Goal: Obtain resource: Obtain resource

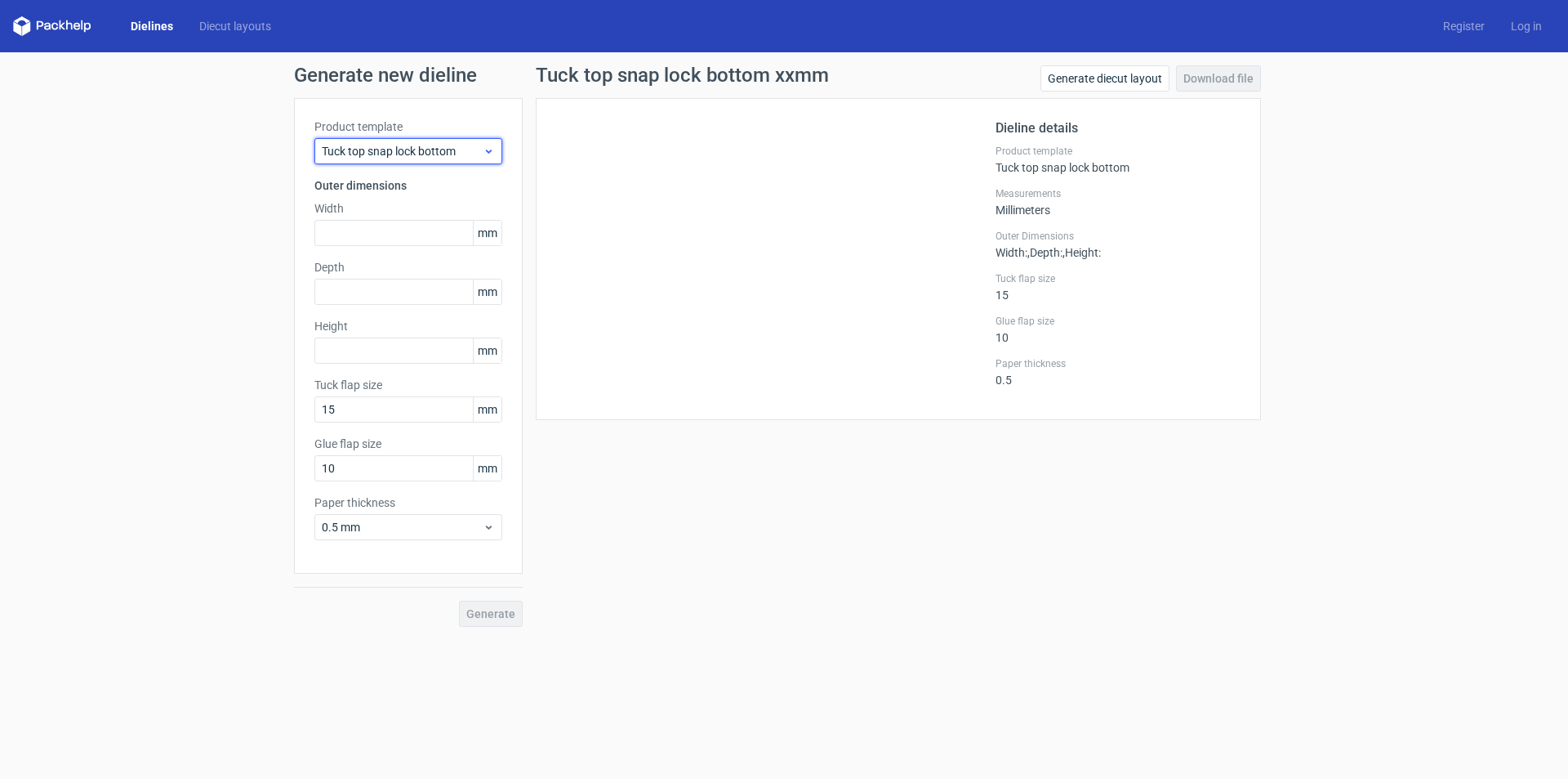
click at [359, 156] on span "Tuck top snap lock bottom" at bounding box center [402, 151] width 161 height 16
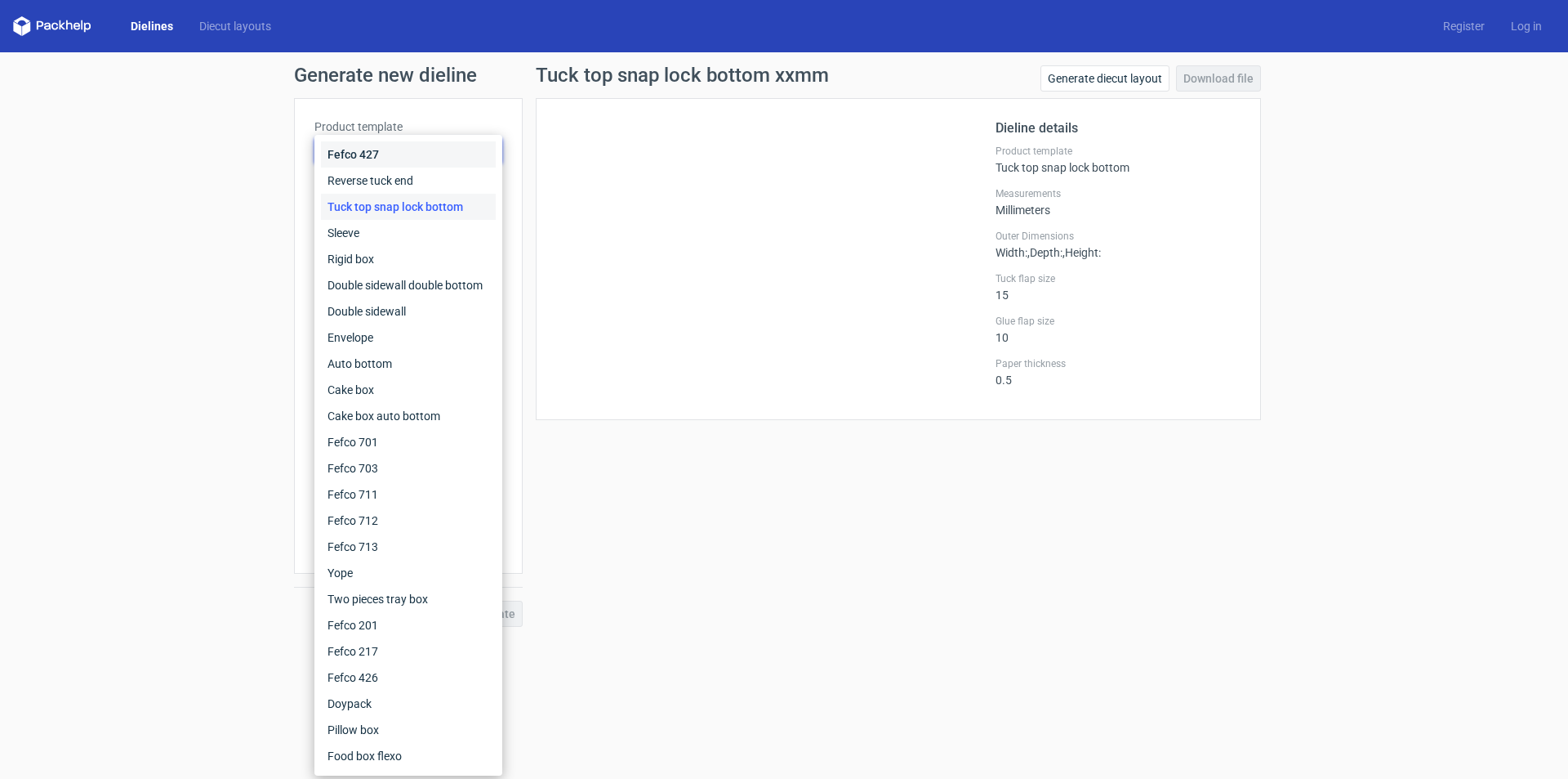
click at [377, 144] on div "Fefco 427" at bounding box center [408, 154] width 175 height 26
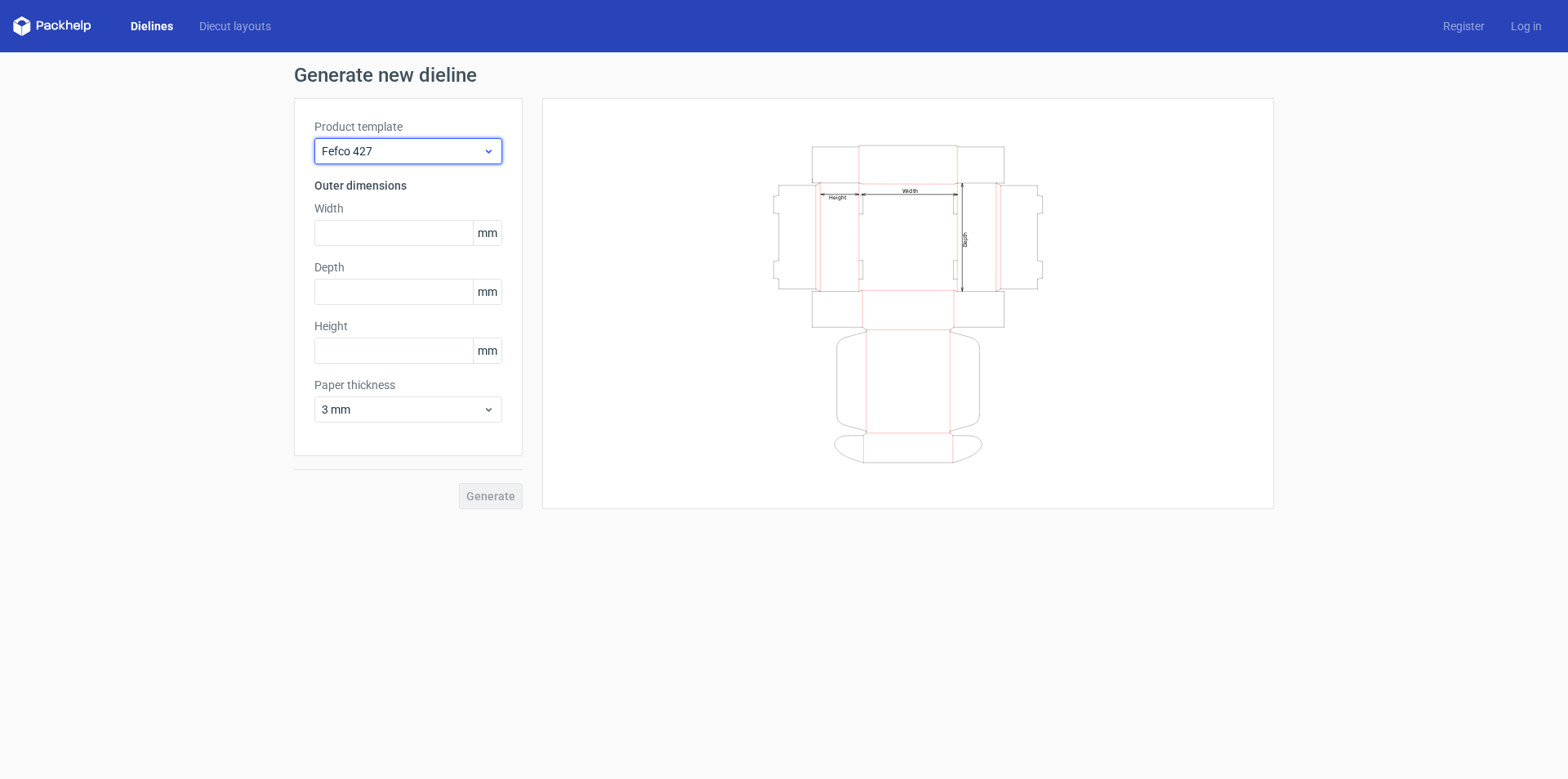
click at [365, 150] on span "Fefco 427" at bounding box center [402, 151] width 161 height 16
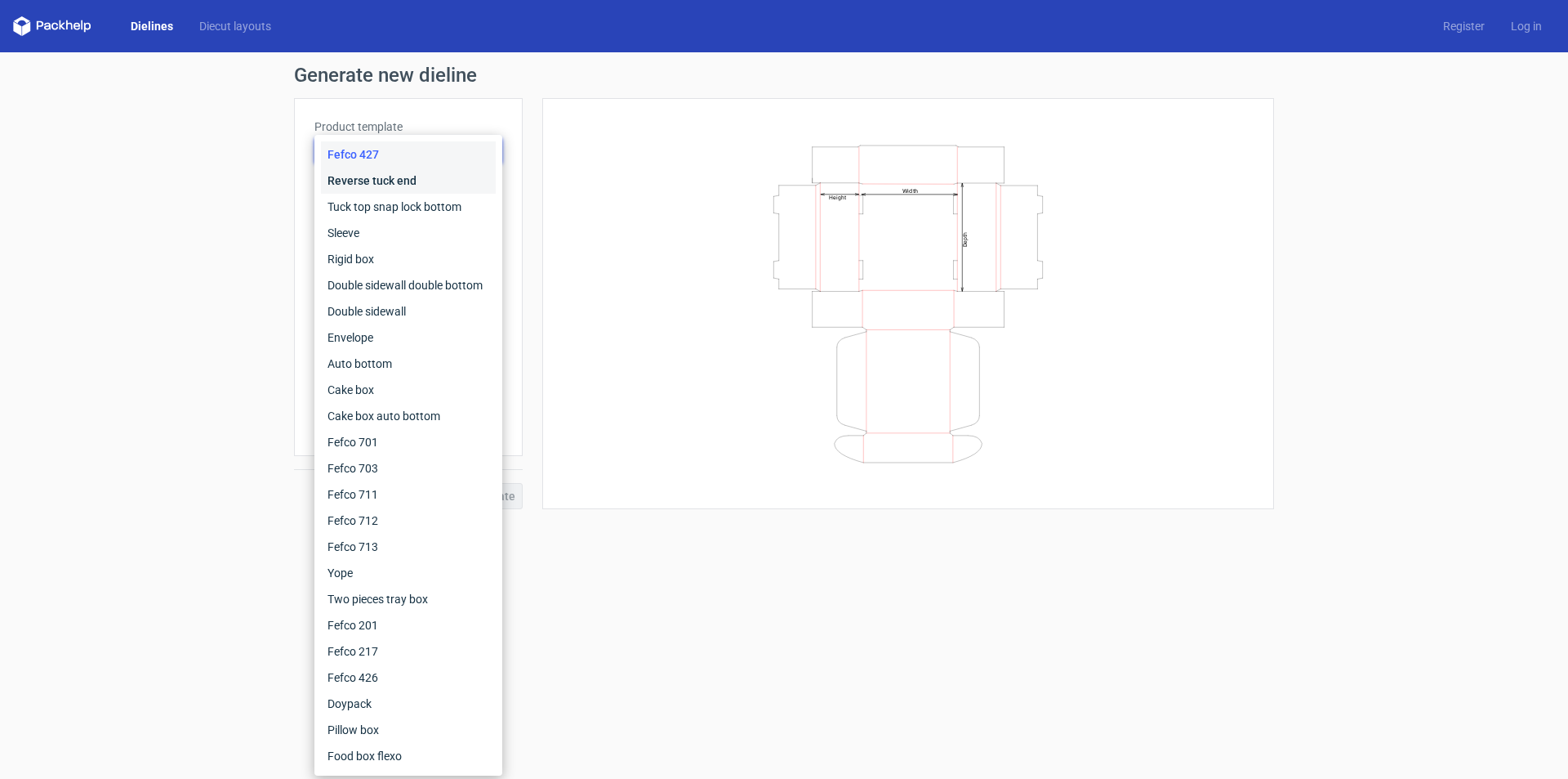
click at [357, 180] on div "Reverse tuck end" at bounding box center [408, 180] width 175 height 26
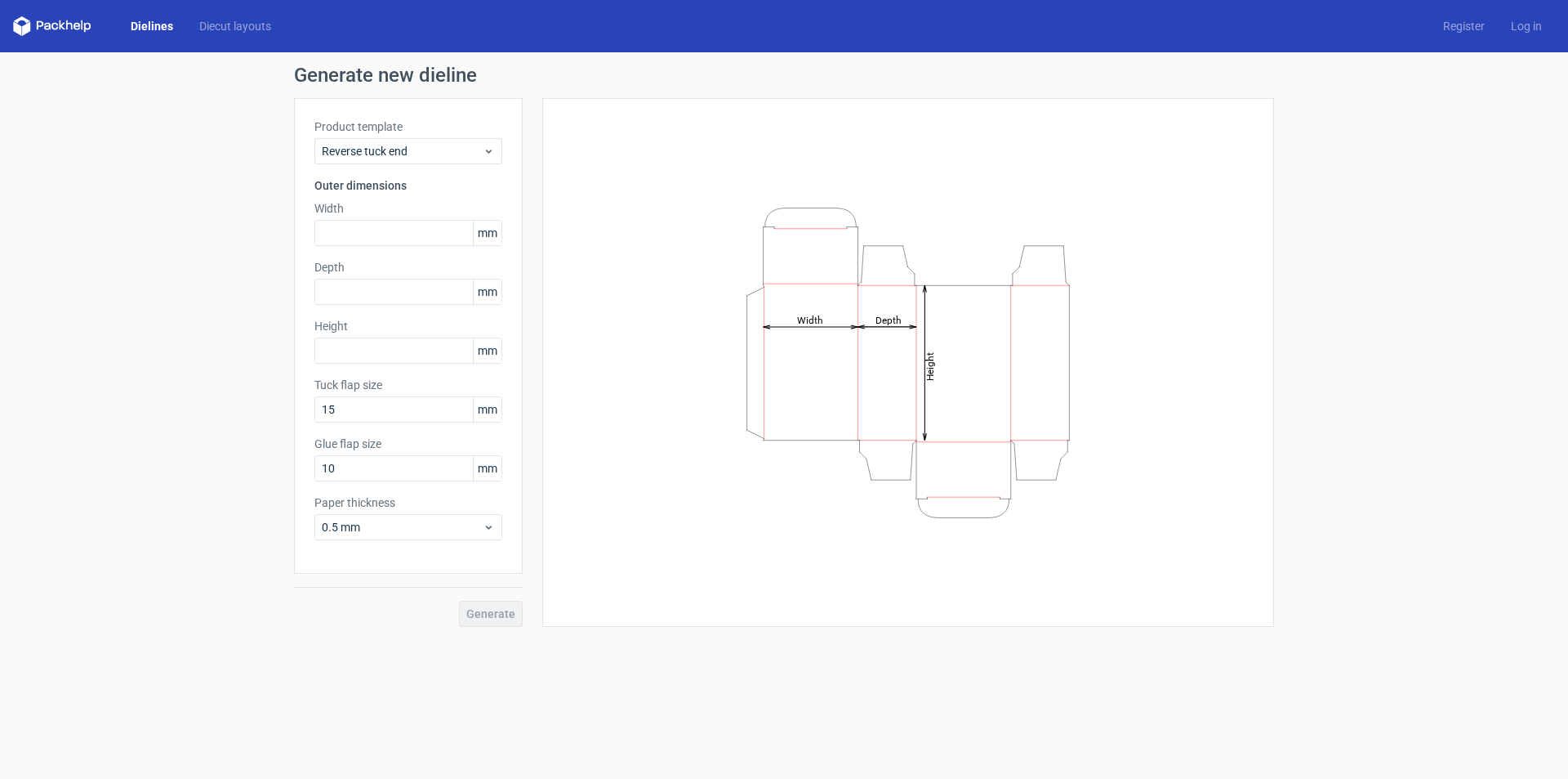
click at [340, 219] on div "Width mm" at bounding box center [408, 223] width 188 height 46
click at [415, 227] on input "text" at bounding box center [408, 233] width 188 height 26
type input "90"
type input "55"
type input "95"
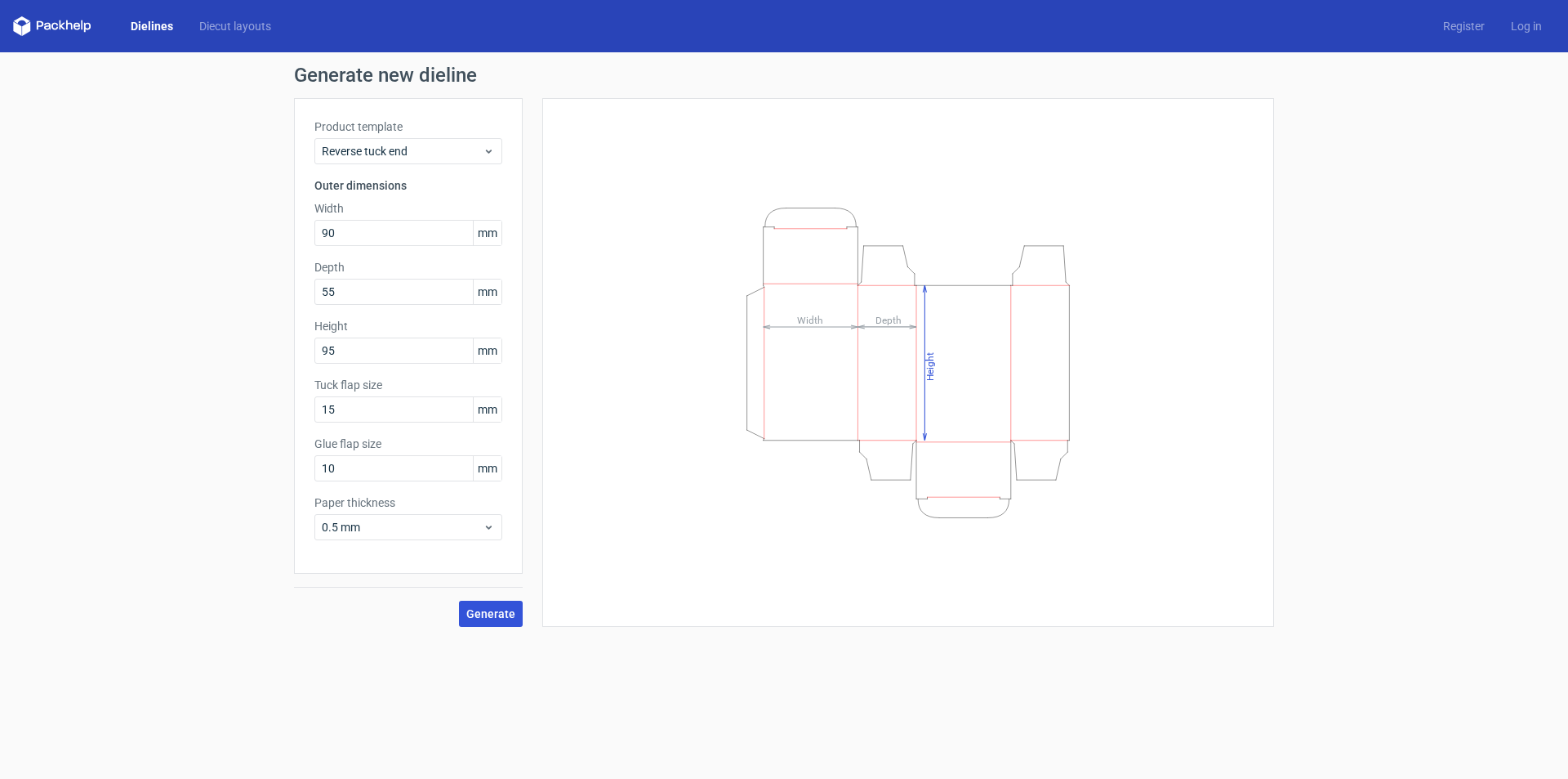
click at [489, 612] on span "Generate" at bounding box center [491, 613] width 49 height 12
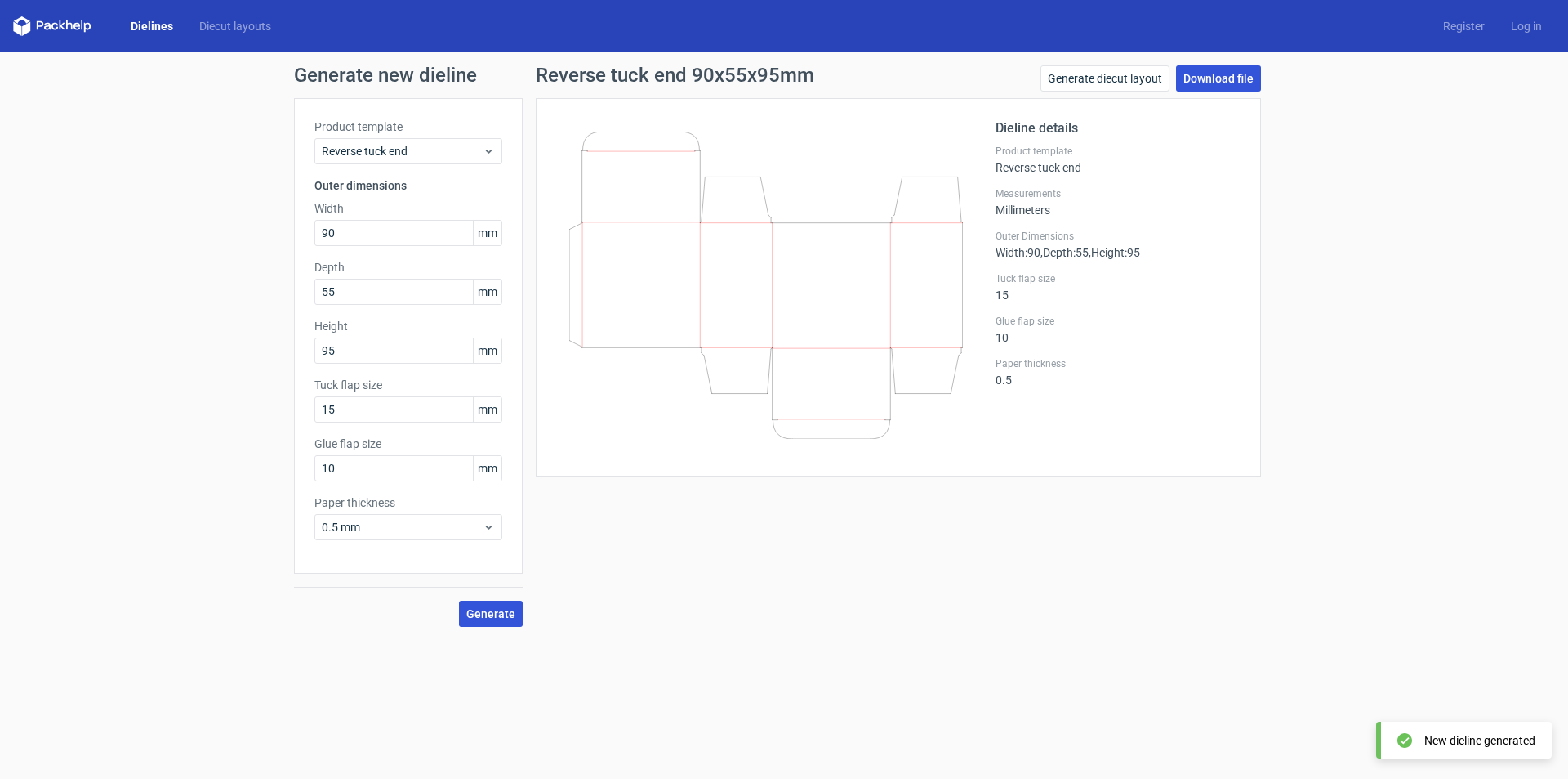
click at [1243, 76] on link "Download file" at bounding box center [1218, 78] width 85 height 26
drag, startPoint x: 347, startPoint y: 230, endPoint x: 4, endPoint y: 226, distance: 343.0
click at [0, 231] on div "Generate new dieline Product template Reverse tuck end Outer dimensions Width 9…" at bounding box center [784, 346] width 1568 height 588
type input "68"
type input "49"
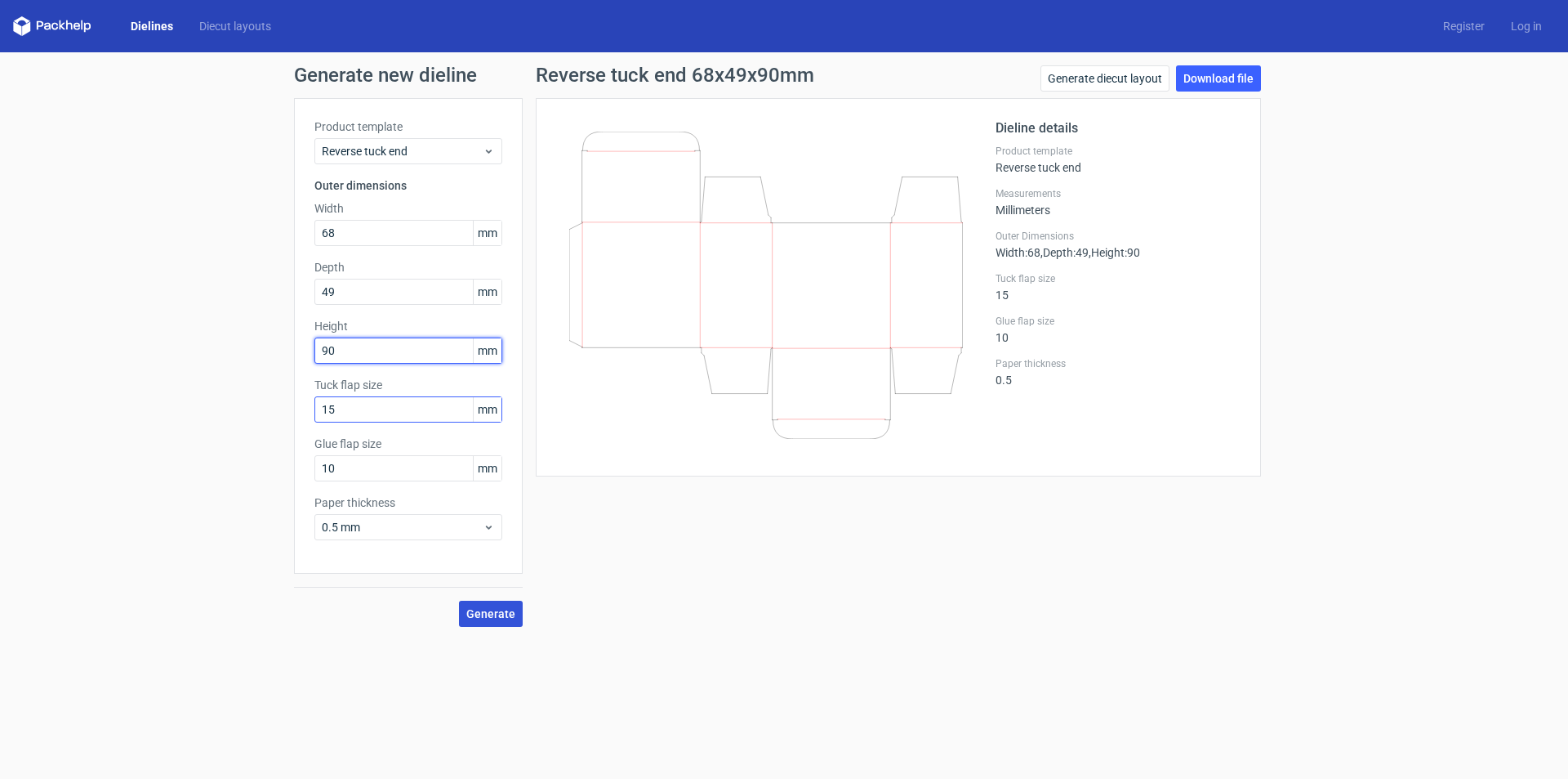
type input "90"
drag, startPoint x: 353, startPoint y: 404, endPoint x: 0, endPoint y: 392, distance: 353.2
click at [0, 404] on div "Generate new dieline Product template Reverse tuck end Outer dimensions Width 6…" at bounding box center [784, 346] width 1568 height 588
drag, startPoint x: 339, startPoint y: 413, endPoint x: 184, endPoint y: 397, distance: 155.8
click at [182, 397] on div "Generate new dieline Product template Reverse tuck end Outer dimensions Width 6…" at bounding box center [784, 346] width 1568 height 588
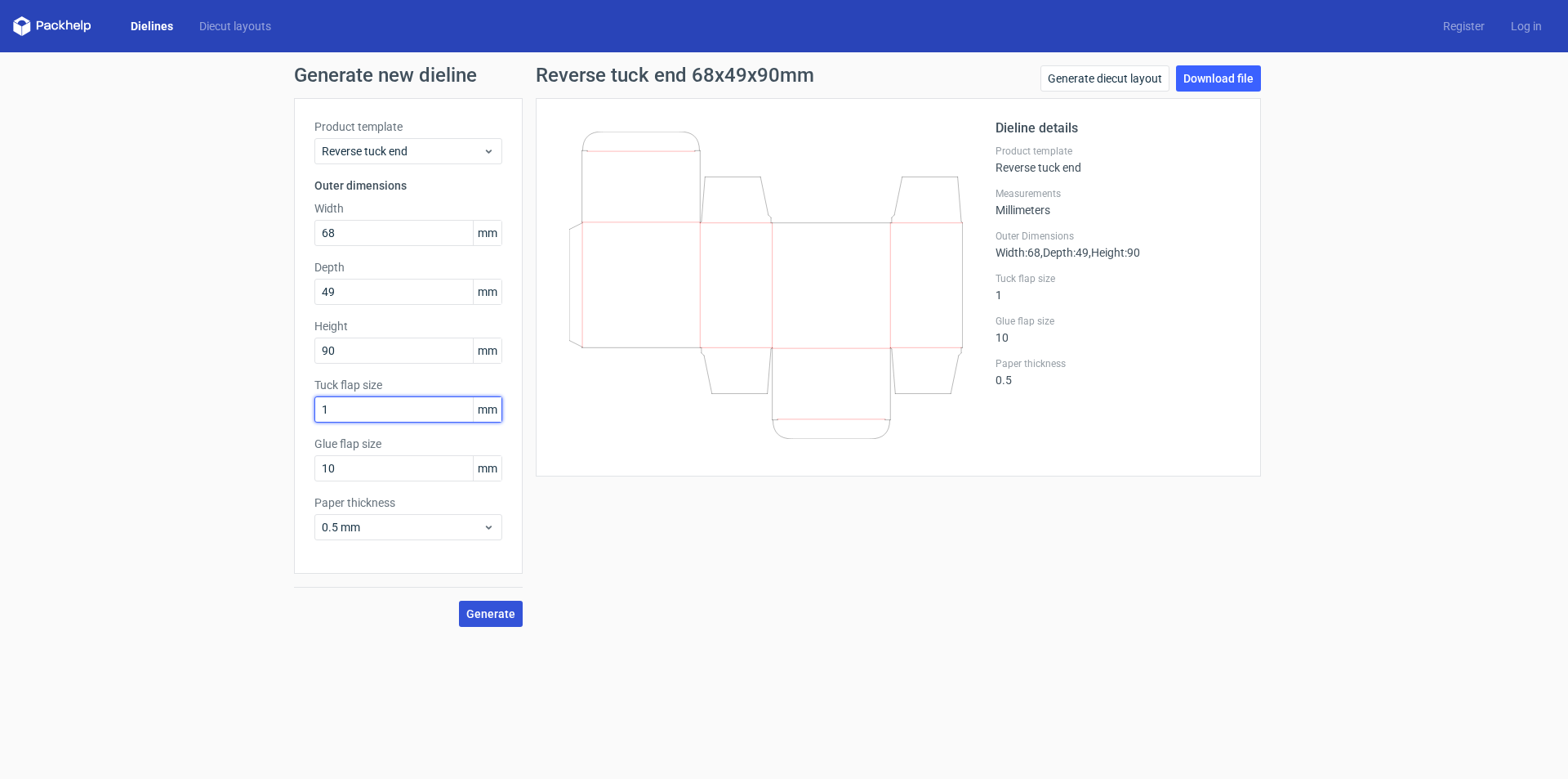
type input "15"
click at [505, 614] on span "Generate" at bounding box center [491, 613] width 49 height 12
click at [1208, 93] on div "Generate diecut layout Download file" at bounding box center [1151, 82] width 220 height 33
click at [1236, 78] on link "Download file" at bounding box center [1218, 78] width 85 height 26
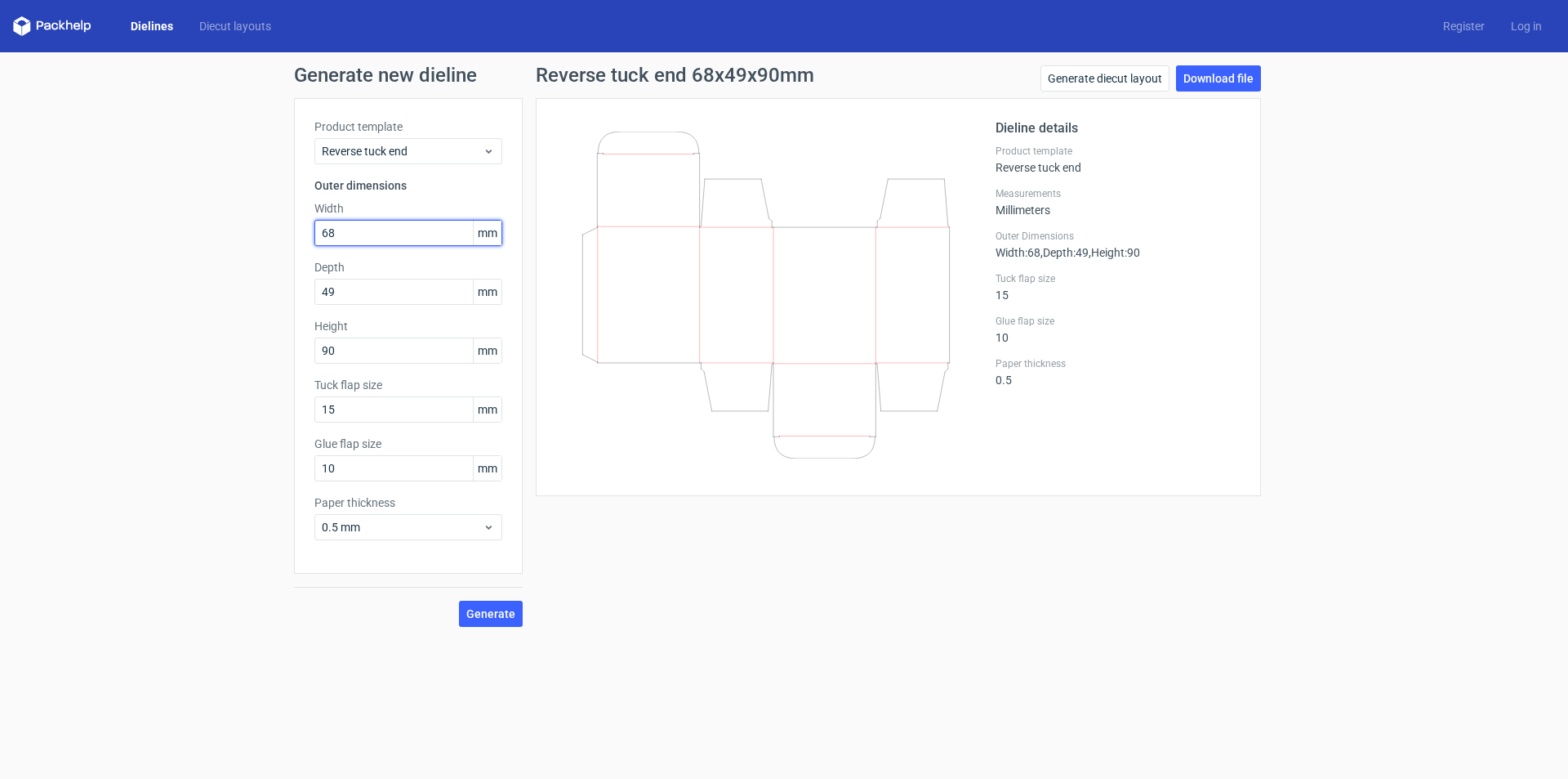
drag, startPoint x: 382, startPoint y: 230, endPoint x: 0, endPoint y: 243, distance: 382.2
click at [0, 244] on div "Generate new dieline Product template Reverse tuck end Outer dimensions Width 6…" at bounding box center [784, 346] width 1568 height 588
type input "40"
type input "42"
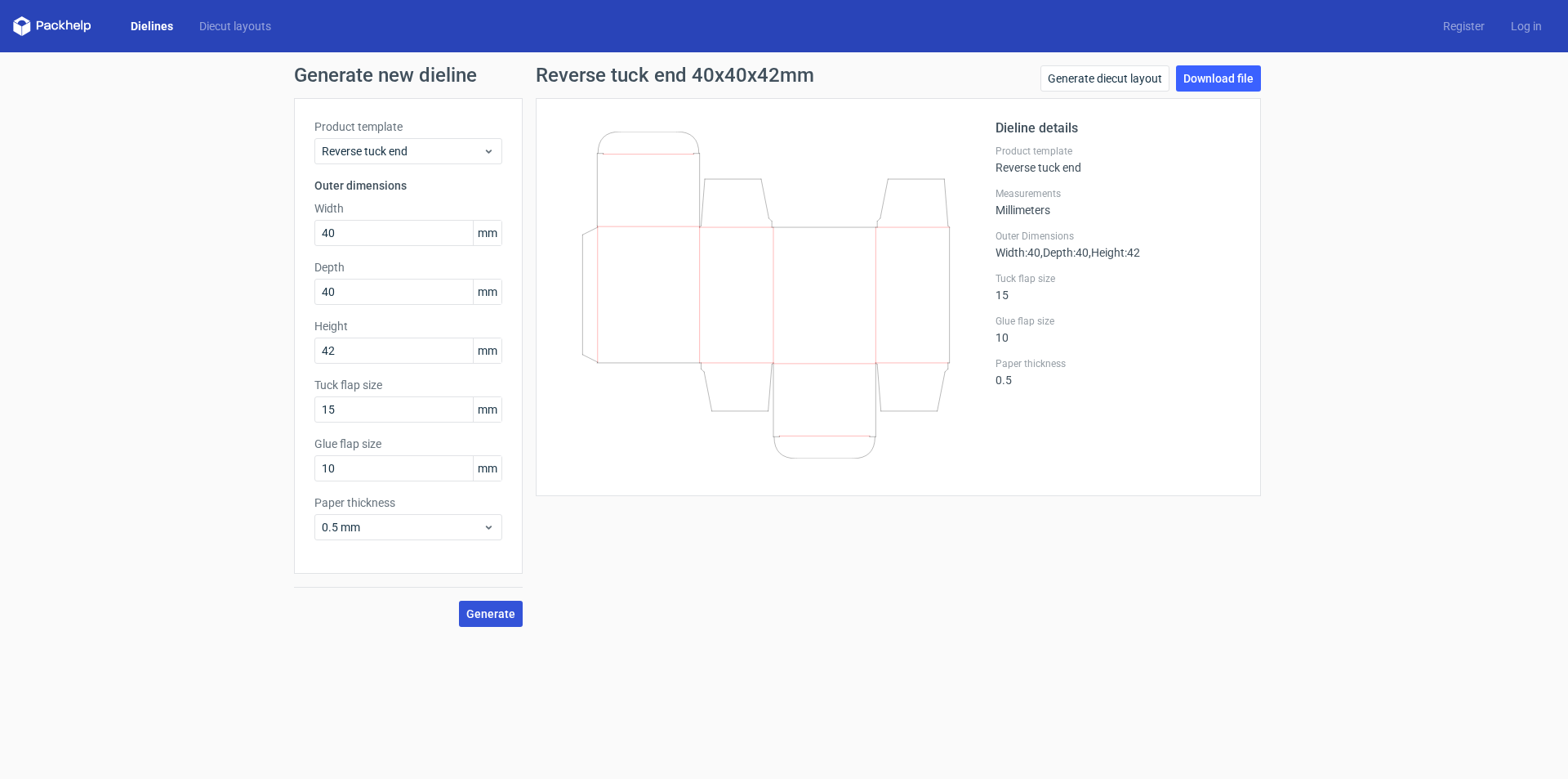
click at [503, 618] on span "Generate" at bounding box center [491, 613] width 49 height 12
click at [1246, 66] on link "Download file" at bounding box center [1218, 78] width 85 height 26
